Goal: Task Accomplishment & Management: Manage account settings

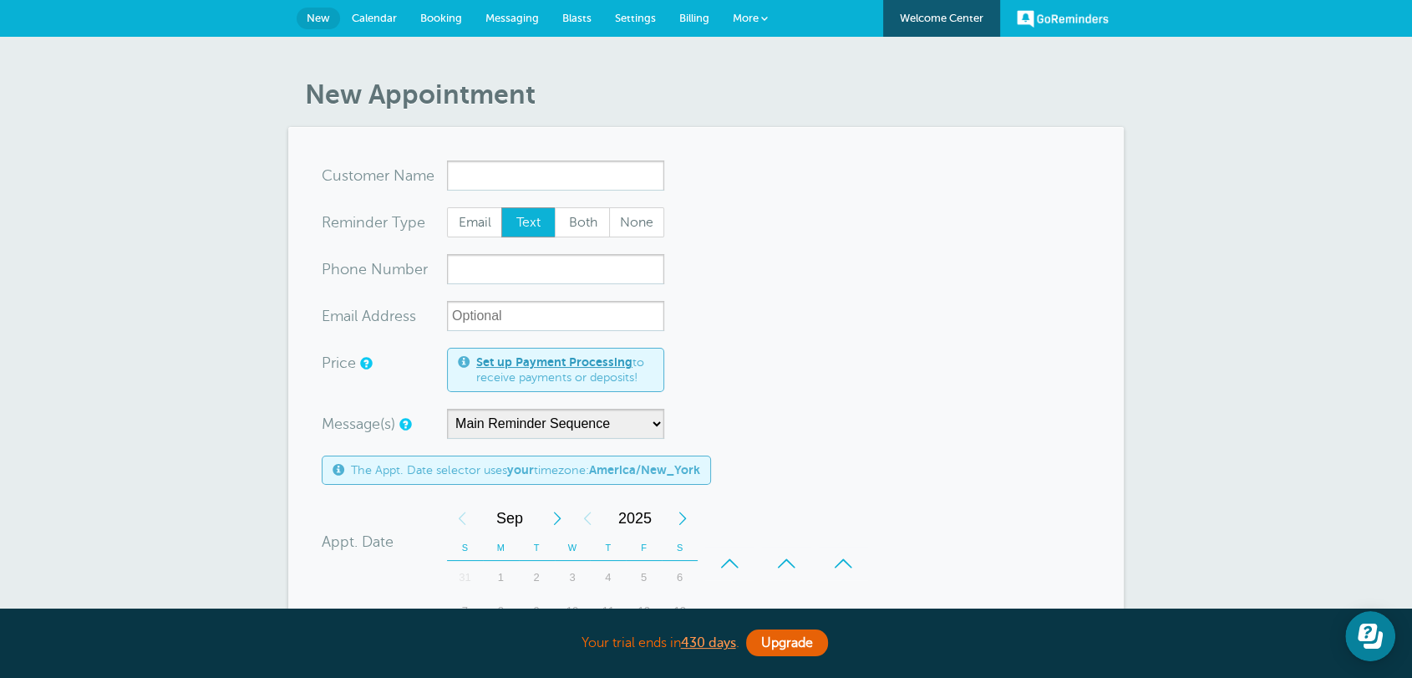
click at [768, 24] on link "More" at bounding box center [750, 19] width 58 height 38
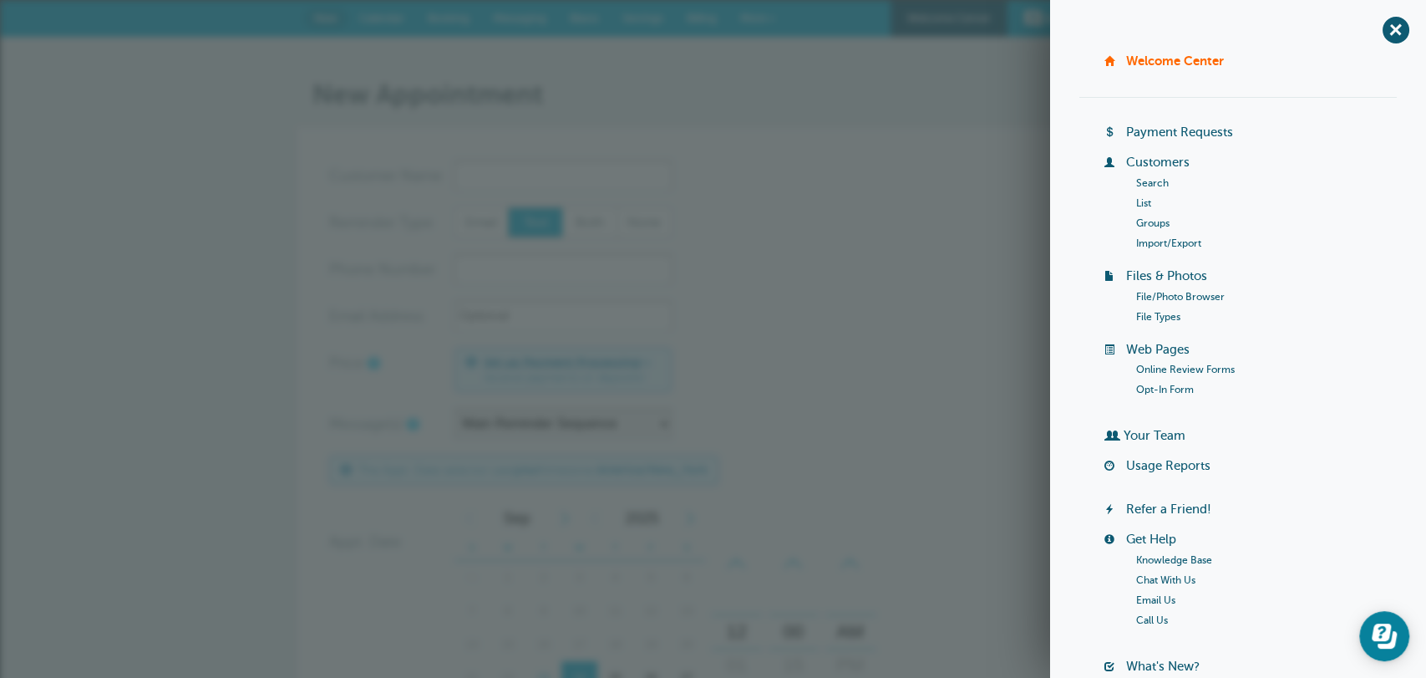
click at [1160, 221] on link "Groups" at bounding box center [1152, 223] width 33 height 12
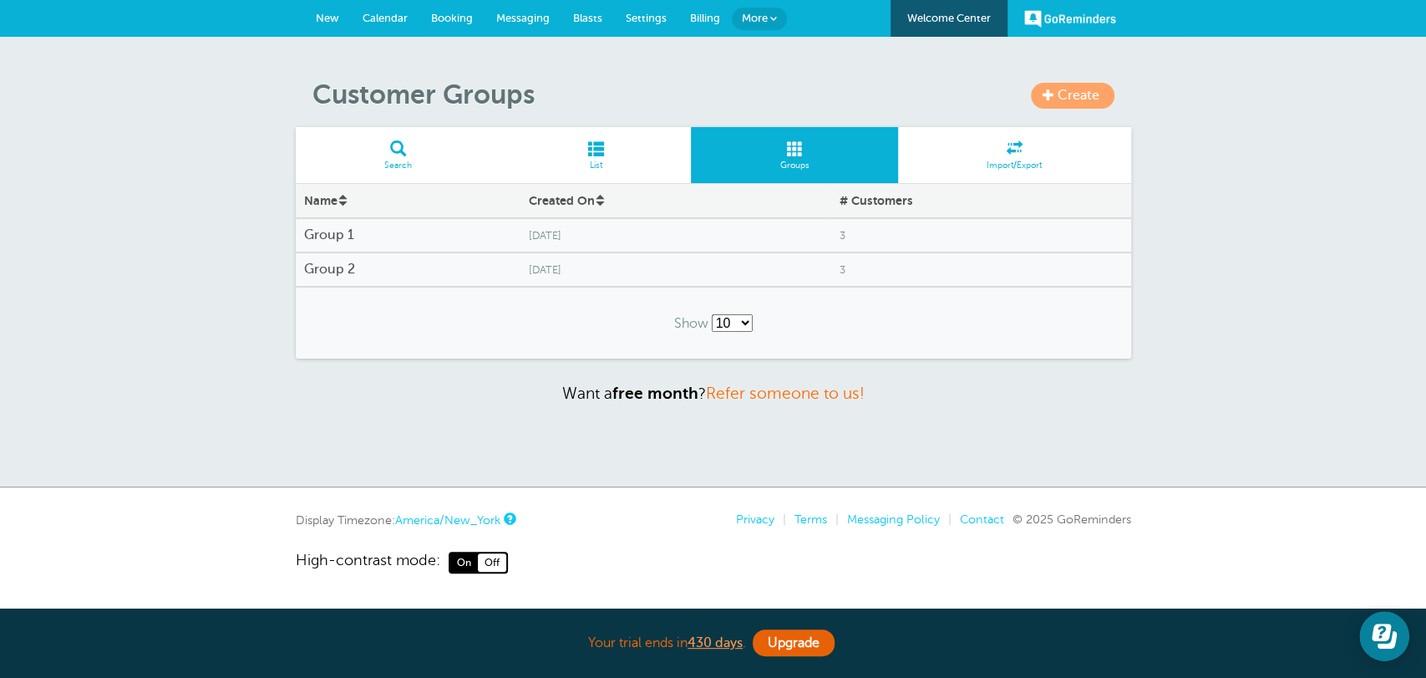
click at [602, 225] on div "[DATE]" at bounding box center [675, 235] width 311 height 29
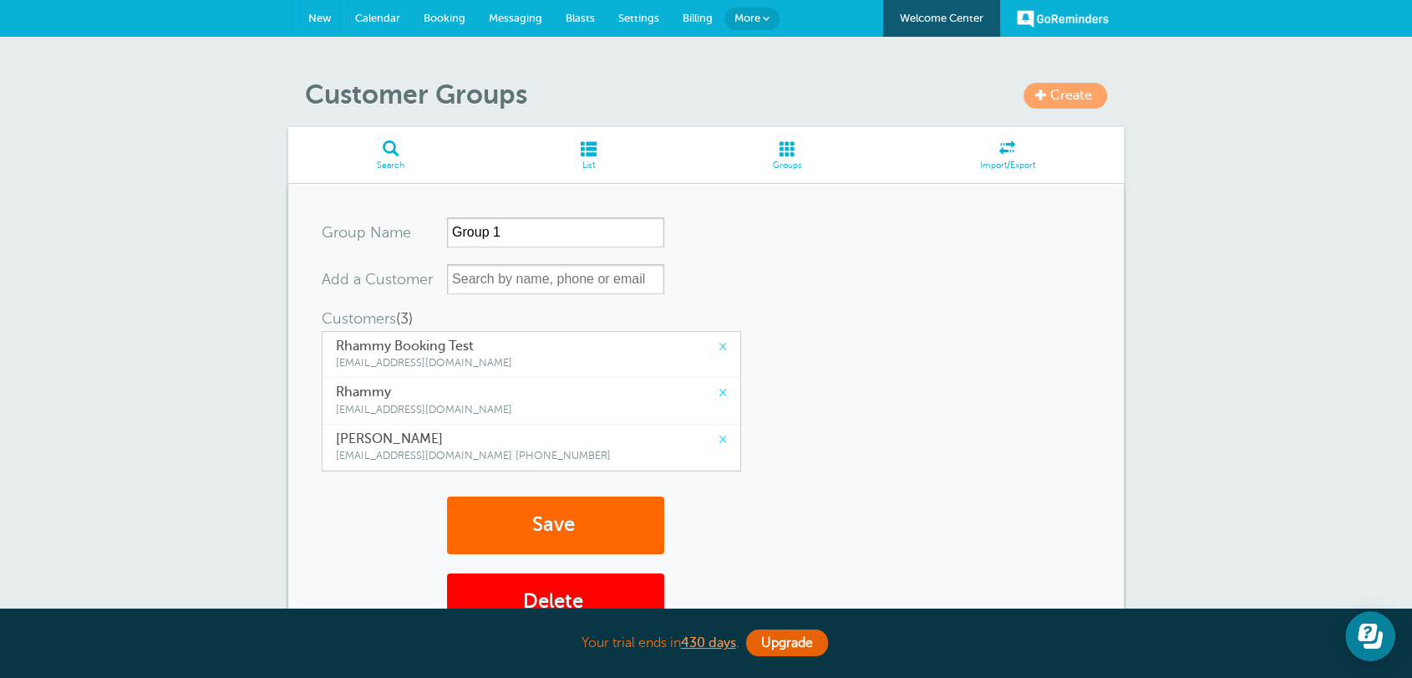
drag, startPoint x: 322, startPoint y: 10, endPoint x: 342, endPoint y: 18, distance: 21.4
click at [322, 10] on link "New" at bounding box center [320, 18] width 47 height 37
